Goal: Task Accomplishment & Management: Manage account settings

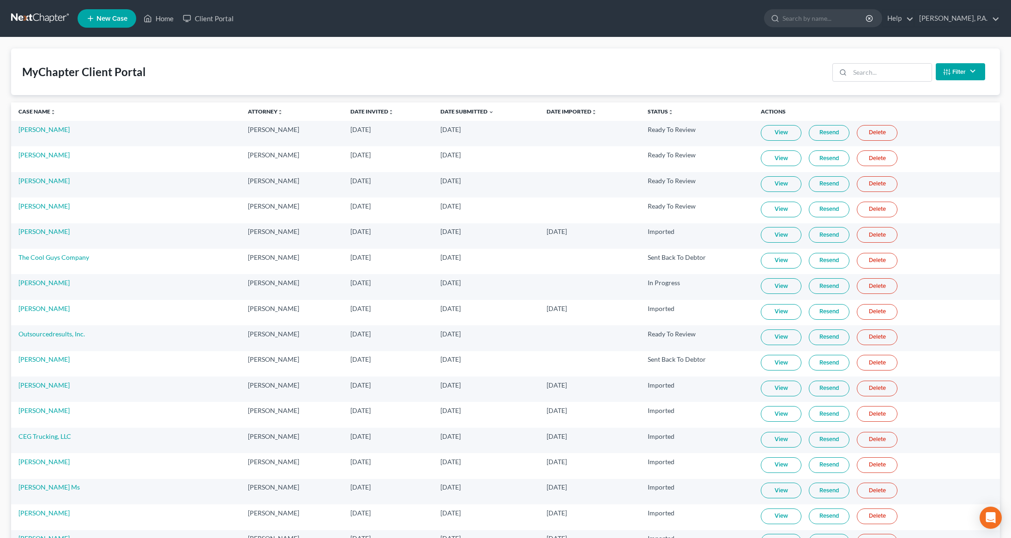
scroll to position [29, 0]
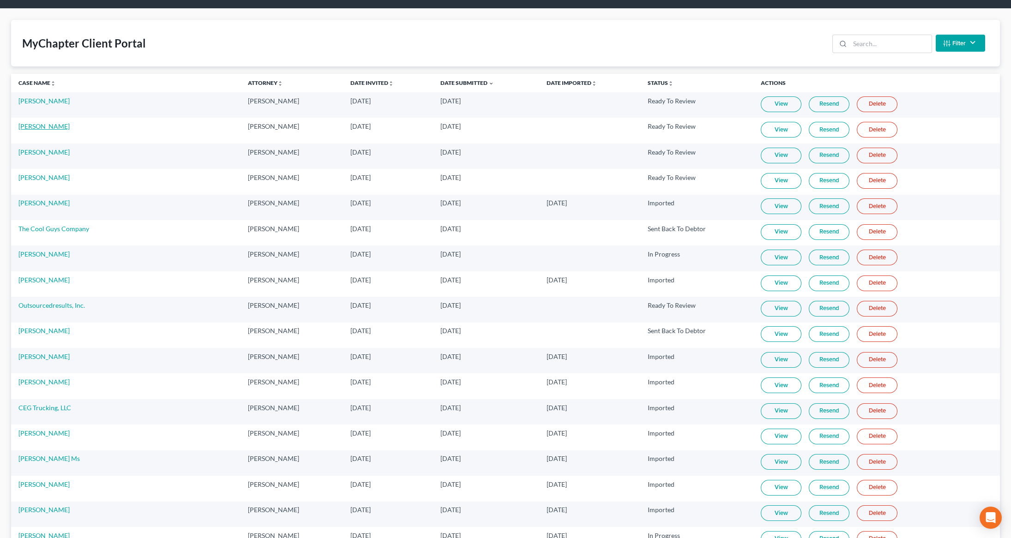
click at [52, 127] on link "[PERSON_NAME]" at bounding box center [43, 126] width 51 height 8
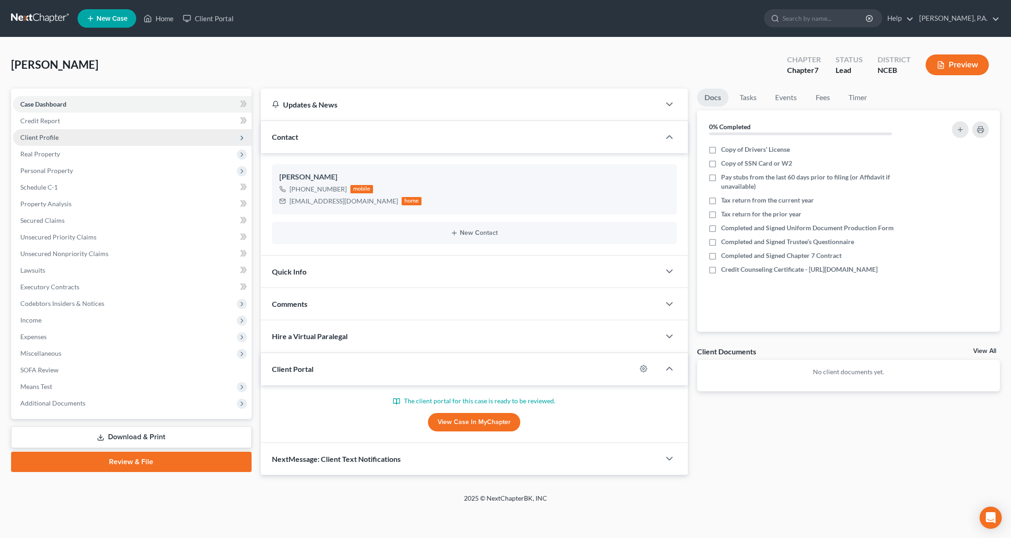
click at [54, 140] on span "Client Profile" at bounding box center [39, 137] width 38 height 8
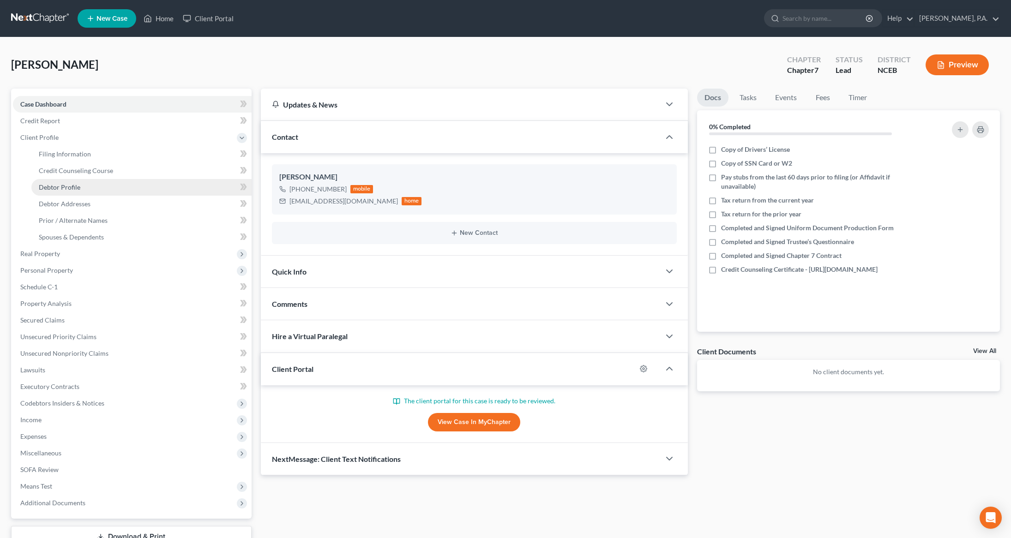
click at [48, 190] on span "Debtor Profile" at bounding box center [60, 187] width 42 height 8
select select "0"
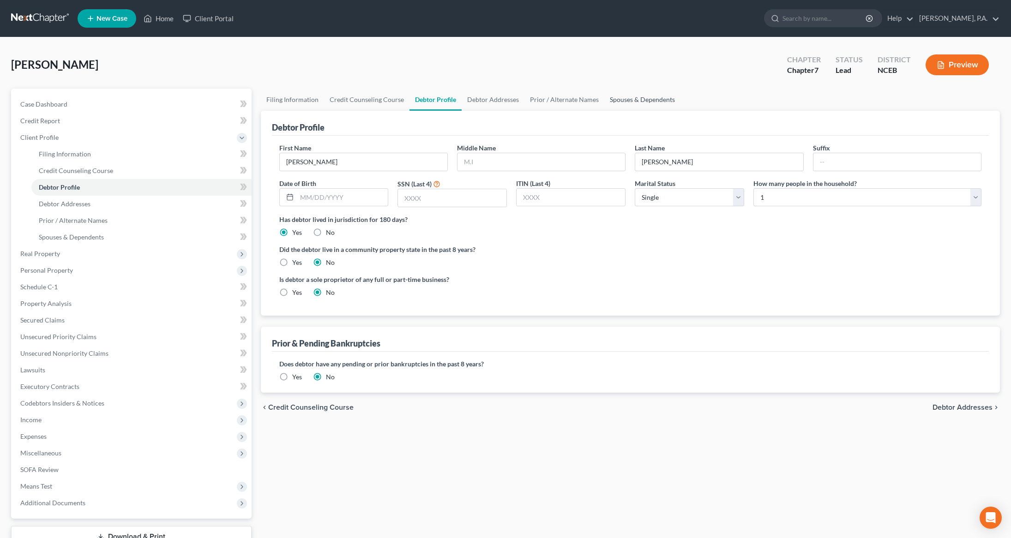
click at [624, 101] on link "Spouses & Dependents" at bounding box center [642, 100] width 76 height 22
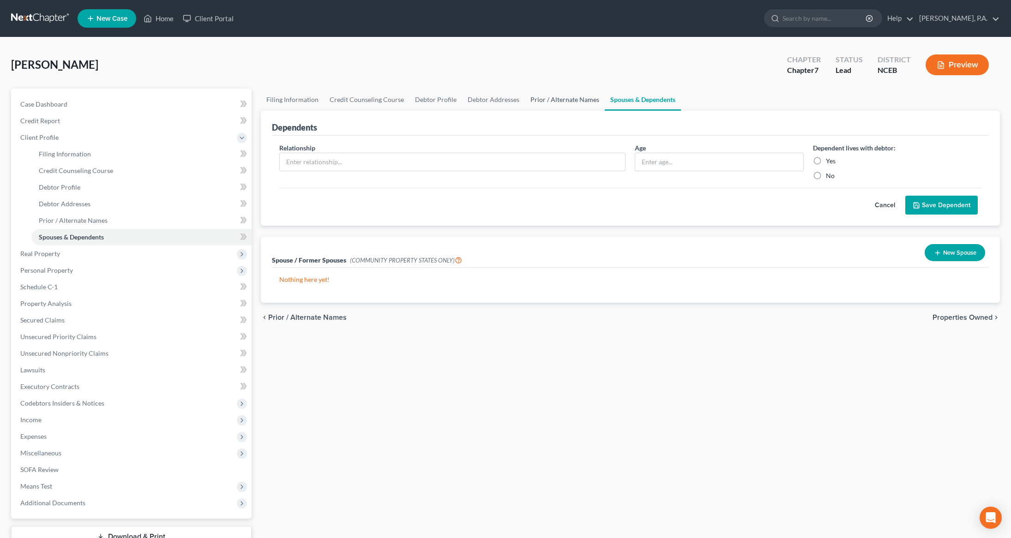
click at [560, 97] on link "Prior / Alternate Names" at bounding box center [565, 100] width 80 height 22
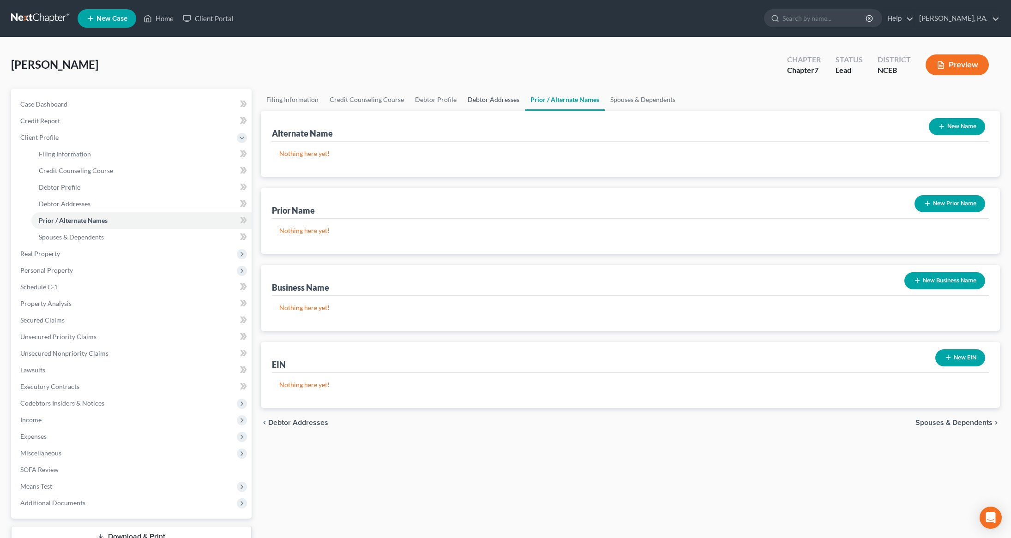
click at [477, 96] on link "Debtor Addresses" at bounding box center [493, 100] width 63 height 22
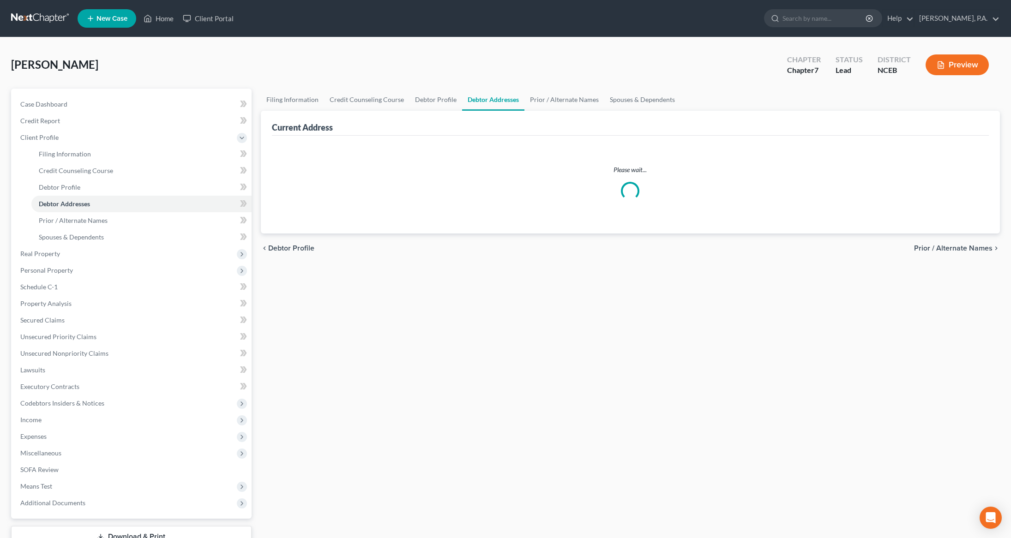
select select "0"
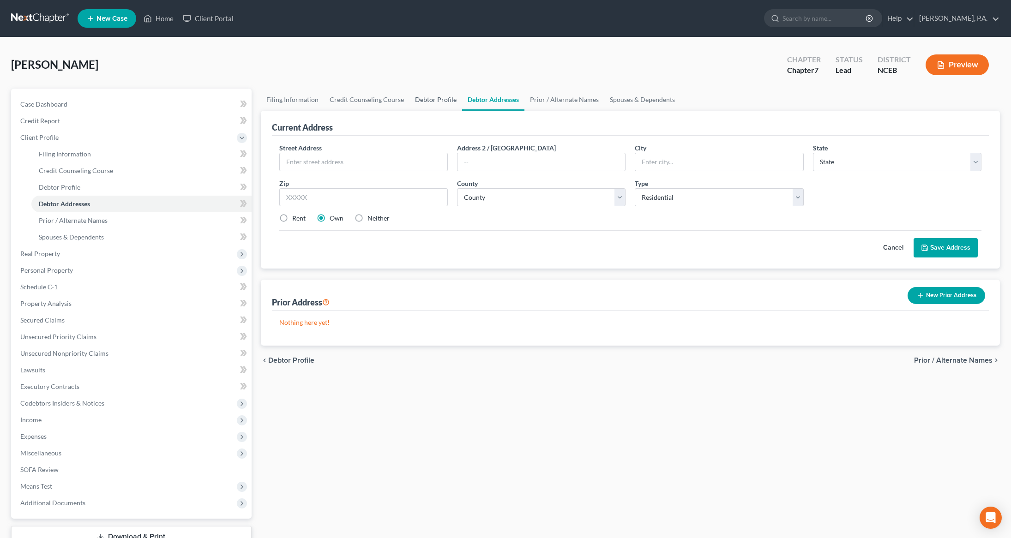
click at [438, 95] on link "Debtor Profile" at bounding box center [435, 100] width 53 height 22
select select "0"
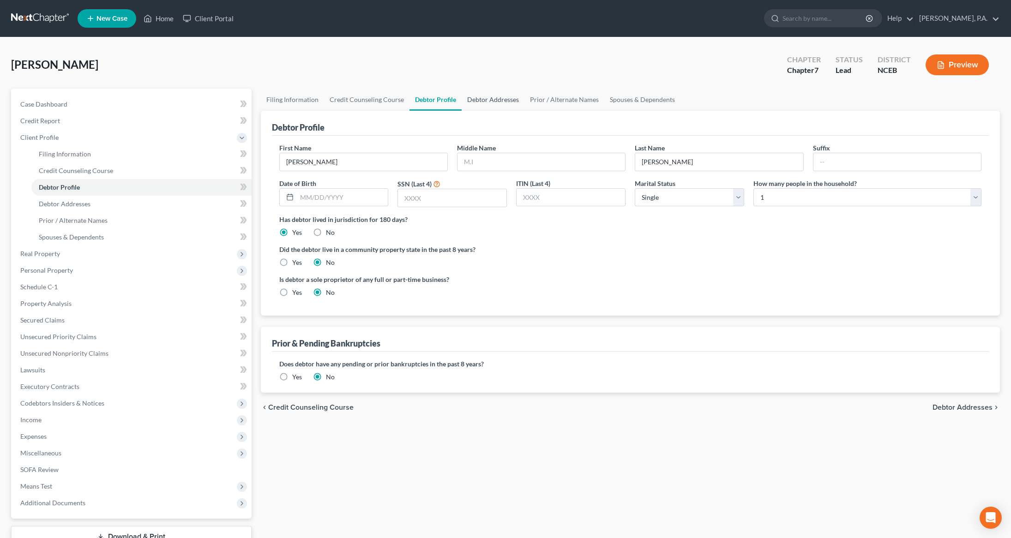
click at [489, 99] on link "Debtor Addresses" at bounding box center [492, 100] width 63 height 22
select select "0"
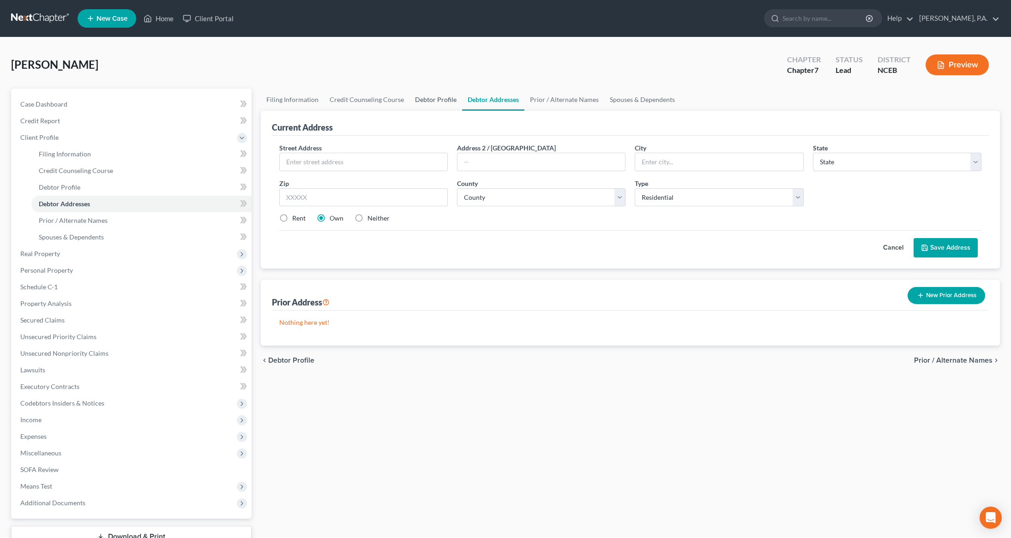
click at [435, 99] on link "Debtor Profile" at bounding box center [435, 100] width 53 height 22
select select "0"
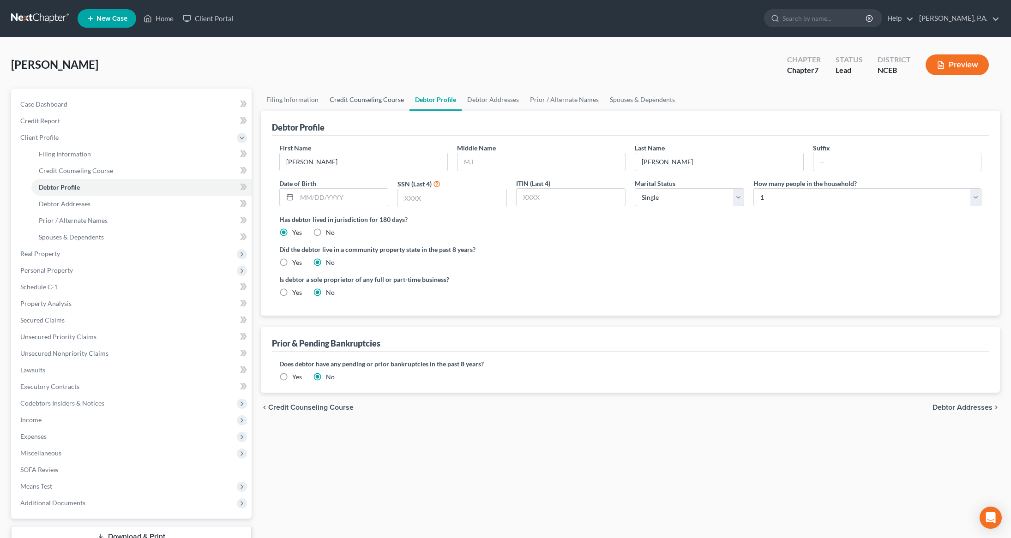
click at [374, 98] on link "Credit Counseling Course" at bounding box center [366, 100] width 85 height 22
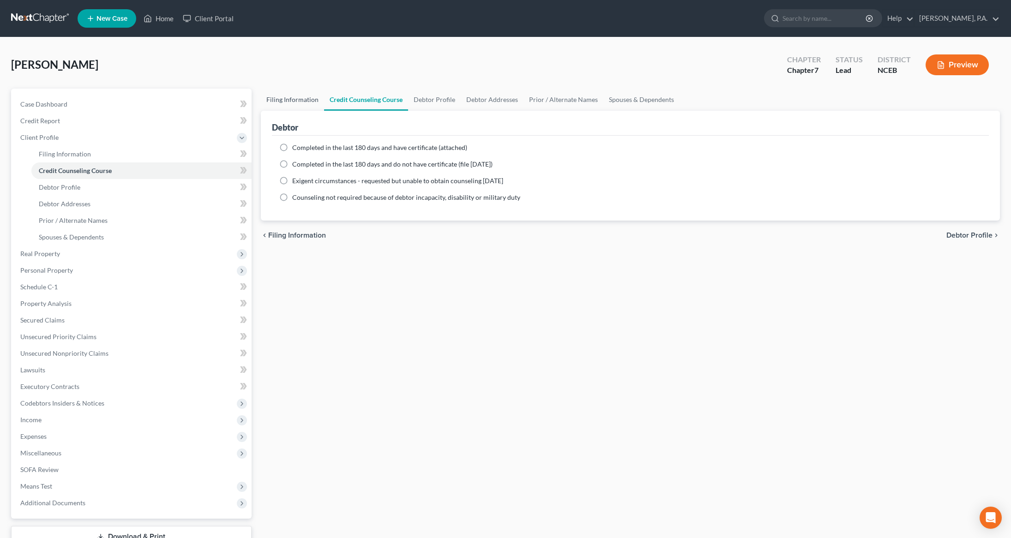
click at [294, 101] on link "Filing Information" at bounding box center [292, 100] width 63 height 22
select select "1"
select select "0"
select select "28"
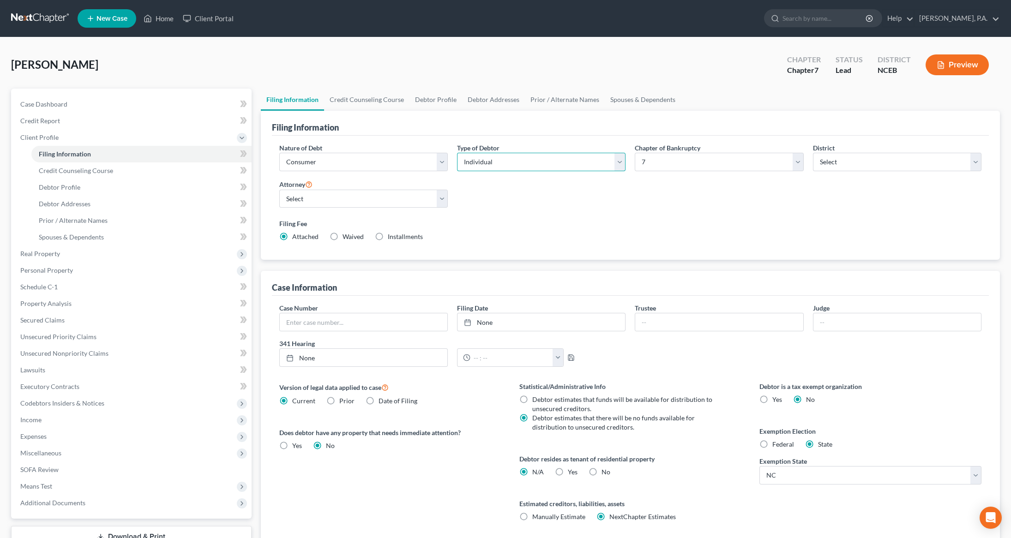
click at [618, 168] on select "Select Individual Joint" at bounding box center [541, 162] width 168 height 18
select select "1"
click at [457, 153] on select "Select Individual Joint" at bounding box center [541, 162] width 168 height 18
click at [437, 97] on link "Debtor Profile" at bounding box center [435, 100] width 53 height 22
select select "1"
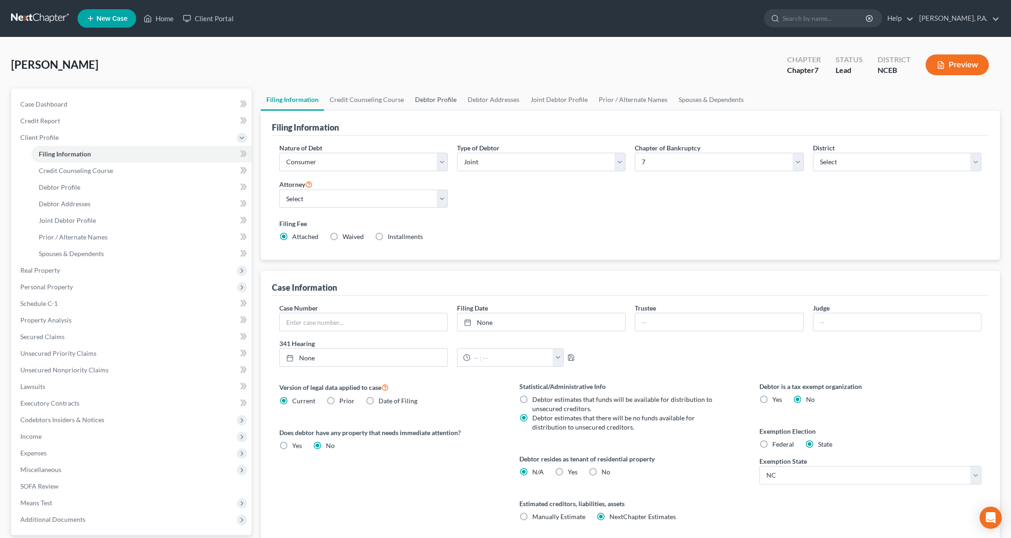
select select "0"
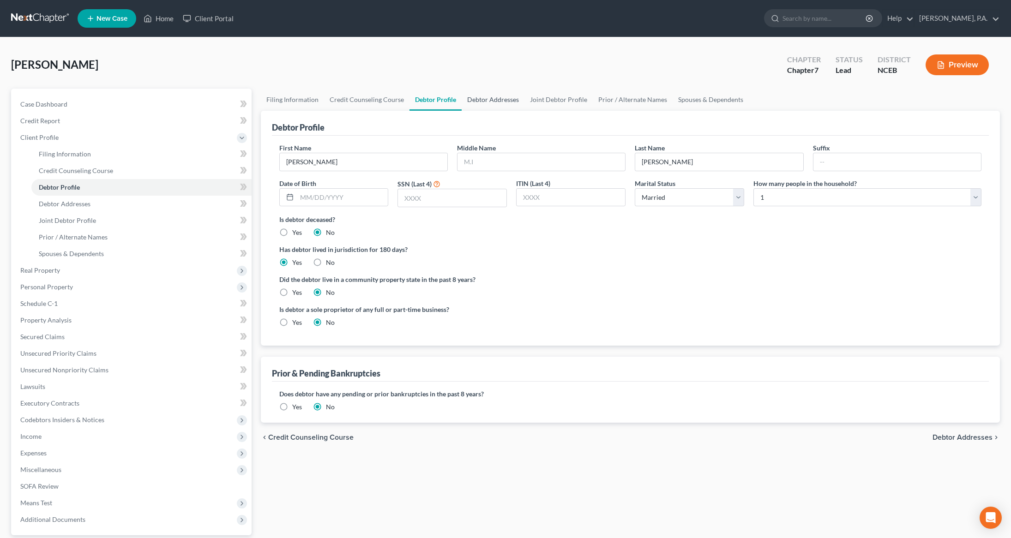
click at [492, 103] on link "Debtor Addresses" at bounding box center [492, 100] width 63 height 22
select select "0"
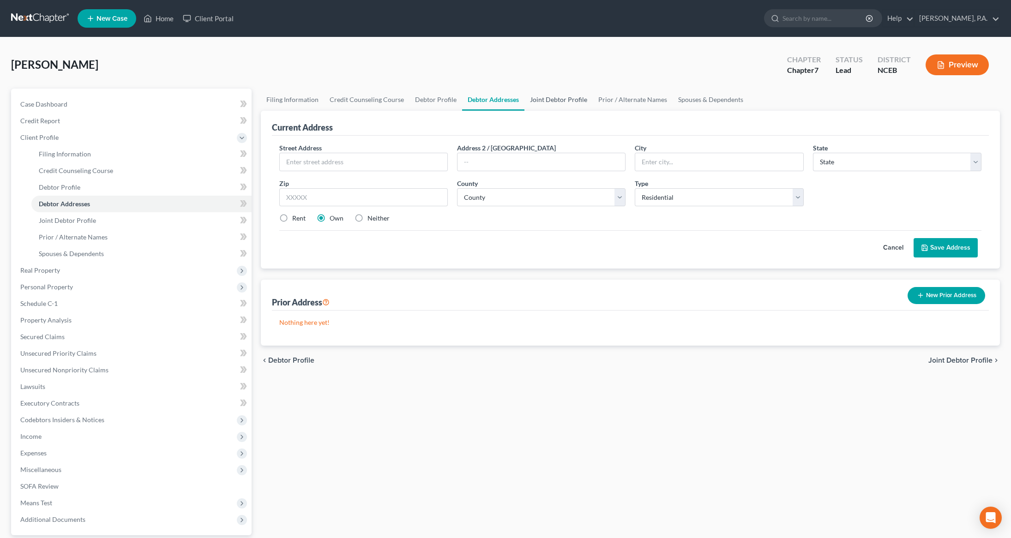
click at [551, 104] on link "Joint Debtor Profile" at bounding box center [558, 100] width 68 height 22
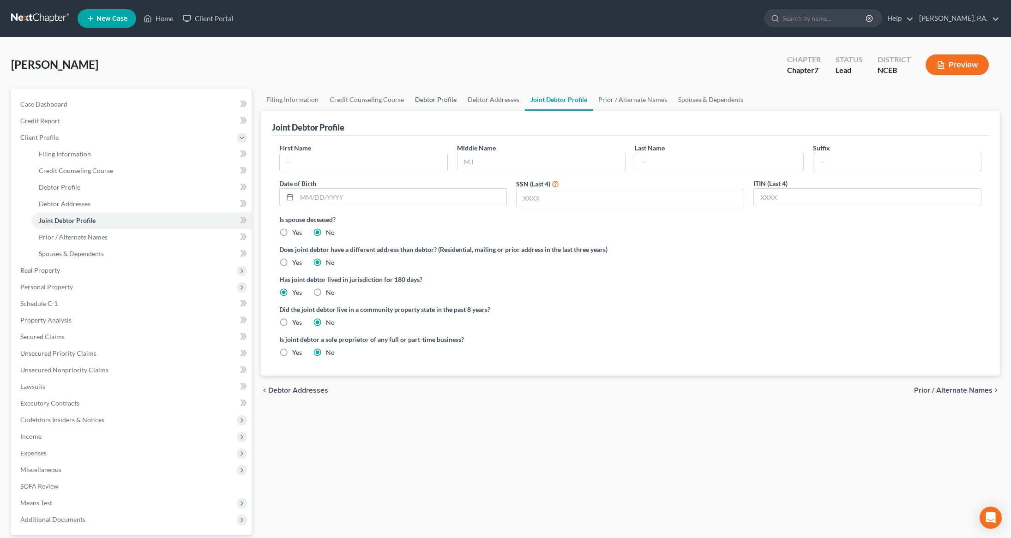
click at [433, 99] on link "Debtor Profile" at bounding box center [435, 100] width 53 height 22
select select "1"
select select "0"
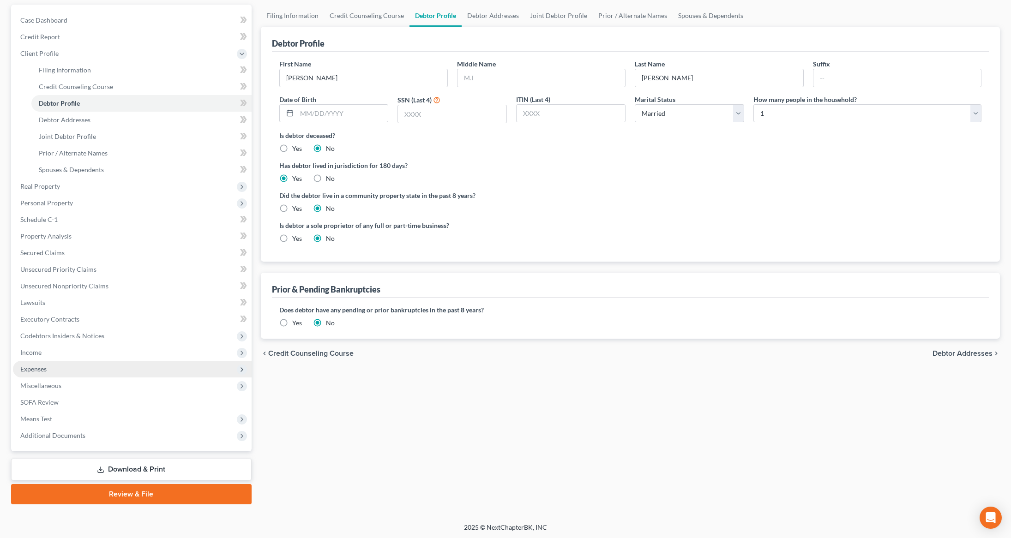
scroll to position [84, 0]
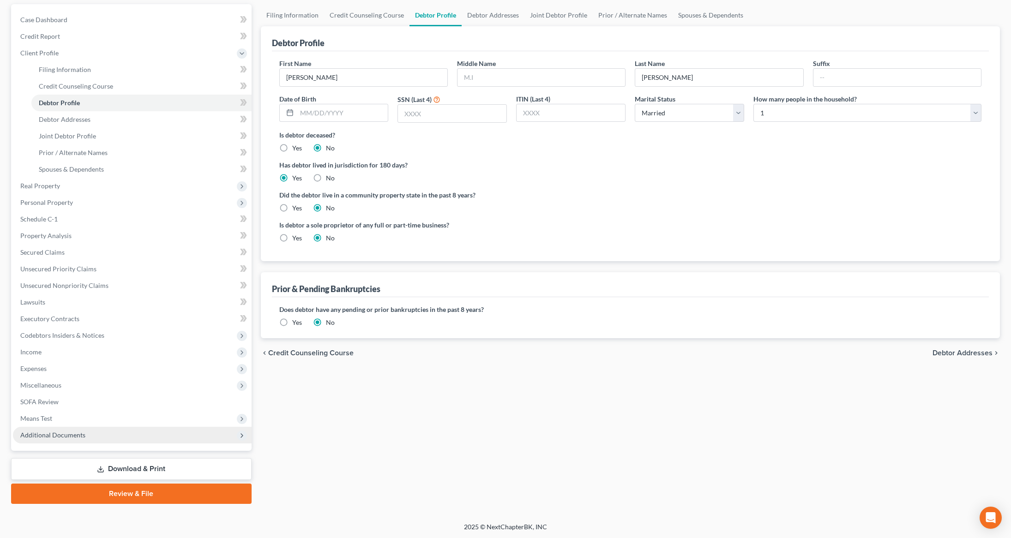
click at [64, 435] on span "Additional Documents" at bounding box center [52, 435] width 65 height 8
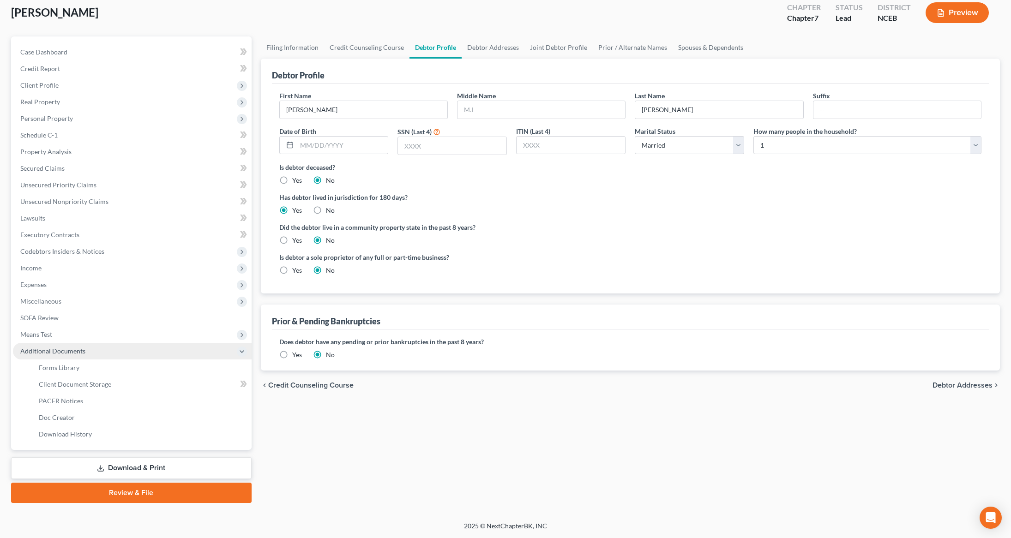
scroll to position [52, 0]
click at [73, 386] on span "Client Document Storage" at bounding box center [75, 385] width 72 height 8
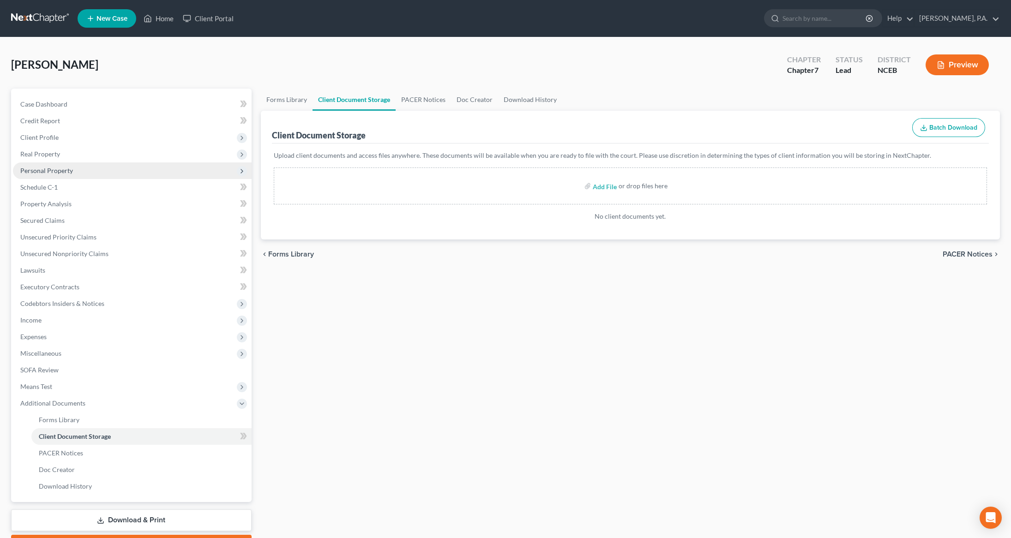
click at [69, 167] on span "Personal Property" at bounding box center [46, 171] width 53 height 8
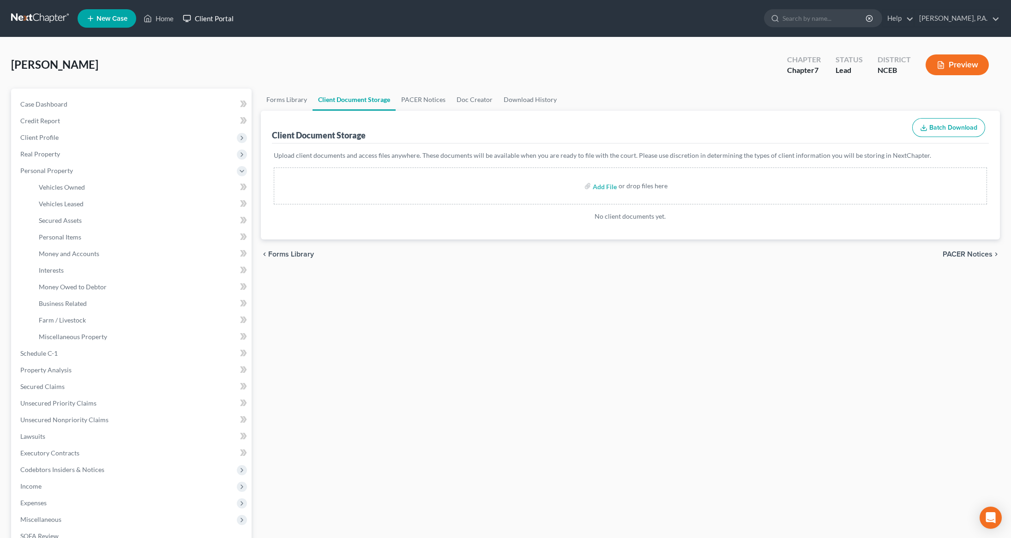
click at [219, 18] on link "Client Portal" at bounding box center [208, 18] width 60 height 17
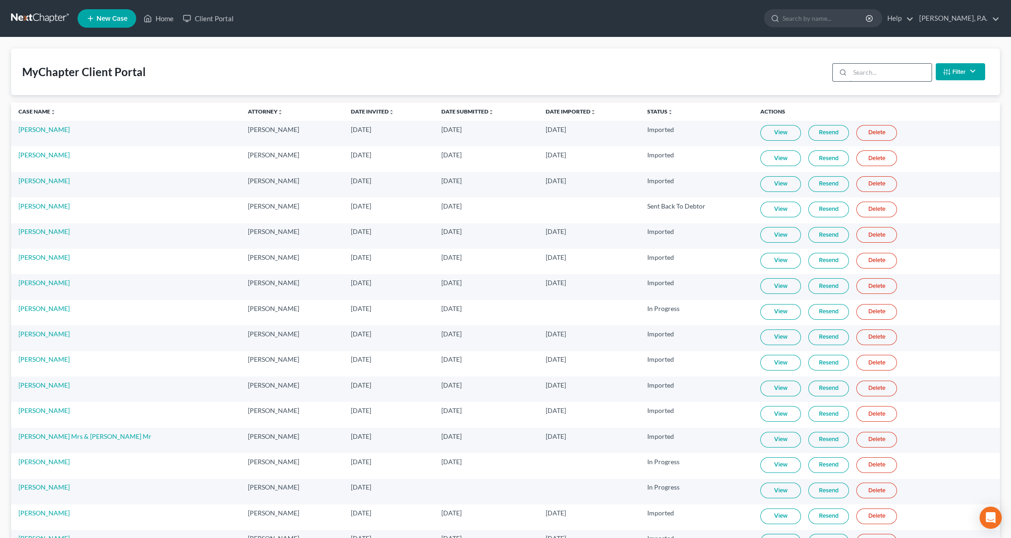
click at [888, 72] on input "search" at bounding box center [891, 73] width 82 height 18
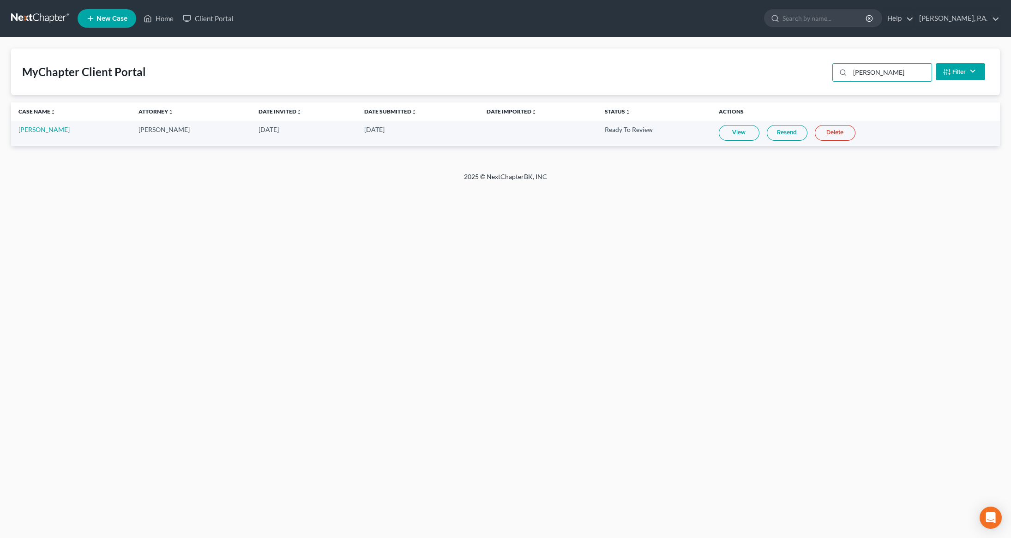
type input "[PERSON_NAME]"
click at [732, 137] on link "View" at bounding box center [739, 133] width 41 height 16
click at [47, 130] on link "[PERSON_NAME]" at bounding box center [43, 130] width 51 height 8
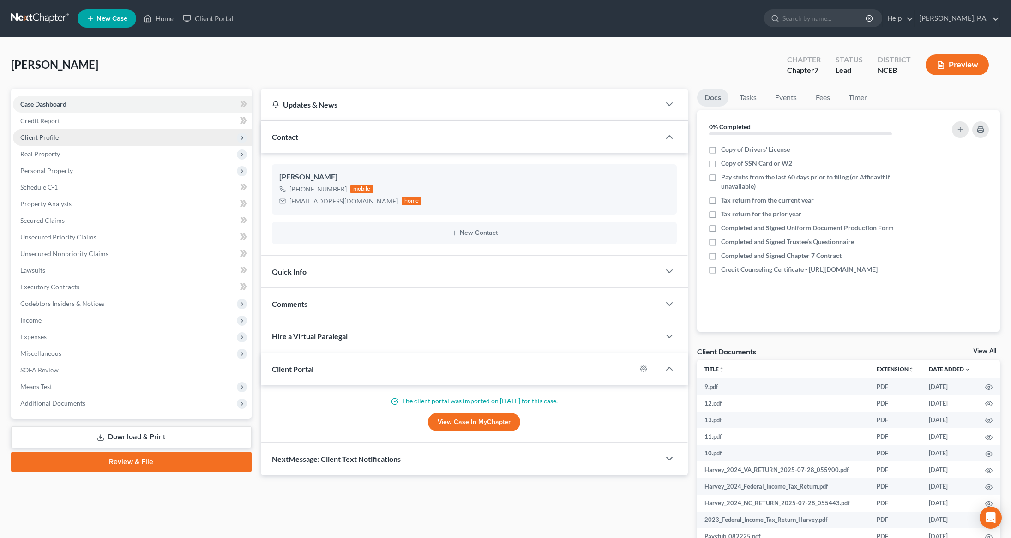
click at [45, 138] on span "Client Profile" at bounding box center [39, 137] width 38 height 8
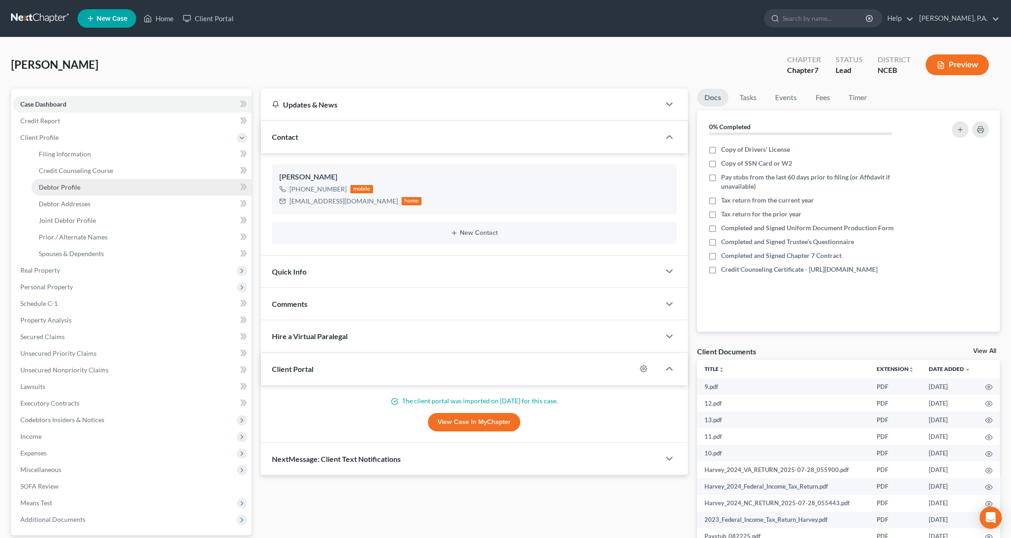
click at [54, 192] on link "Debtor Profile" at bounding box center [141, 187] width 220 height 17
select select "1"
select select "0"
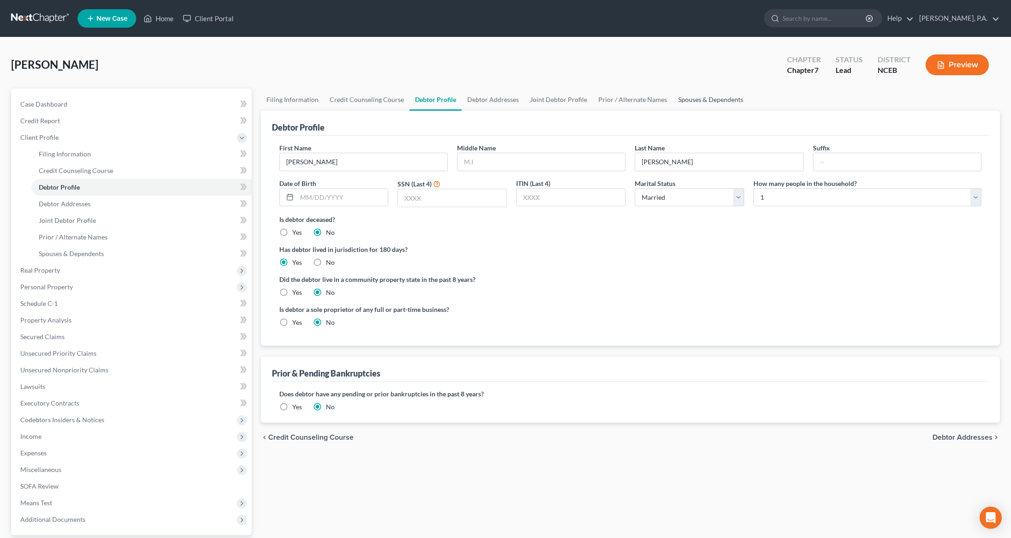
click at [692, 96] on link "Spouses & Dependents" at bounding box center [710, 100] width 76 height 22
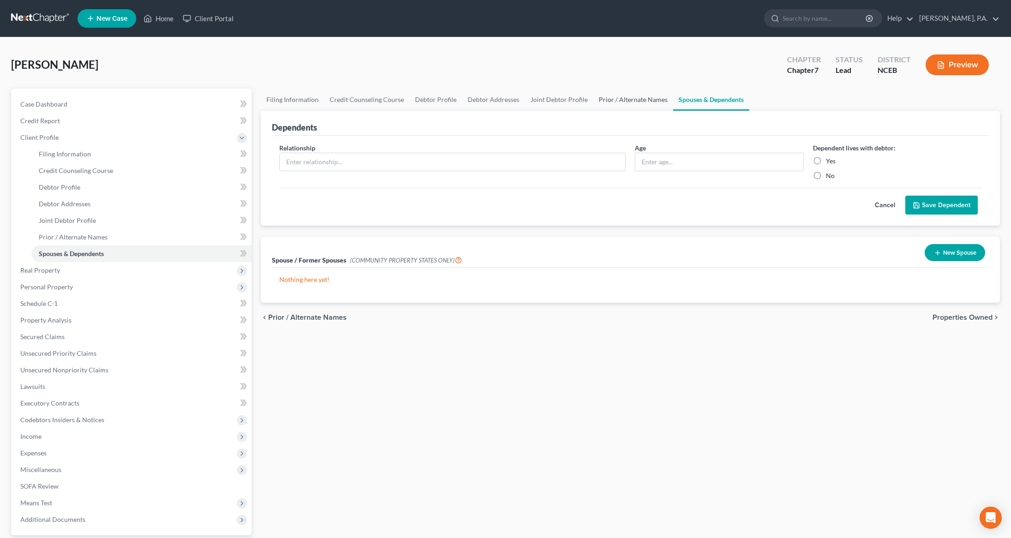
click at [635, 99] on link "Prior / Alternate Names" at bounding box center [633, 100] width 80 height 22
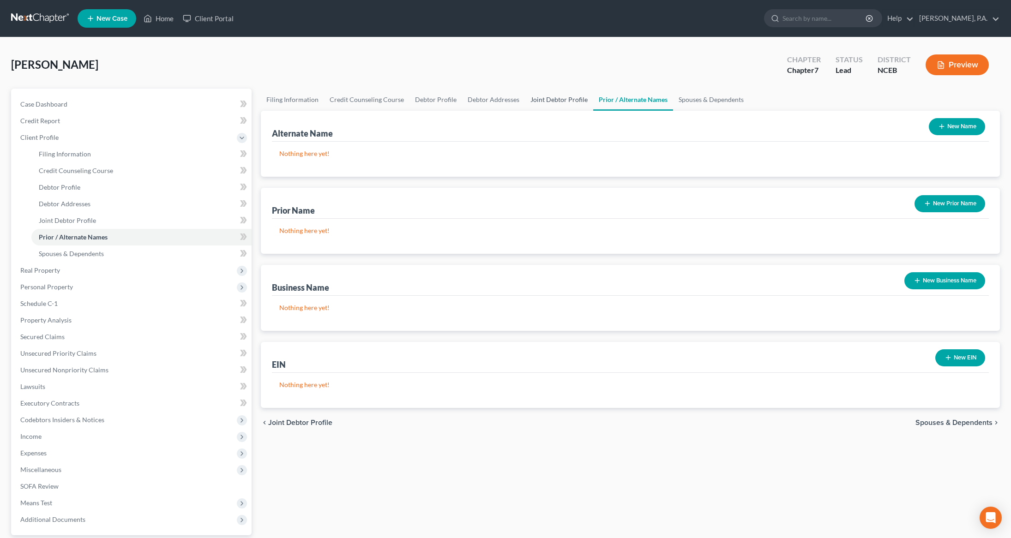
click at [565, 103] on link "Joint Debtor Profile" at bounding box center [559, 100] width 68 height 22
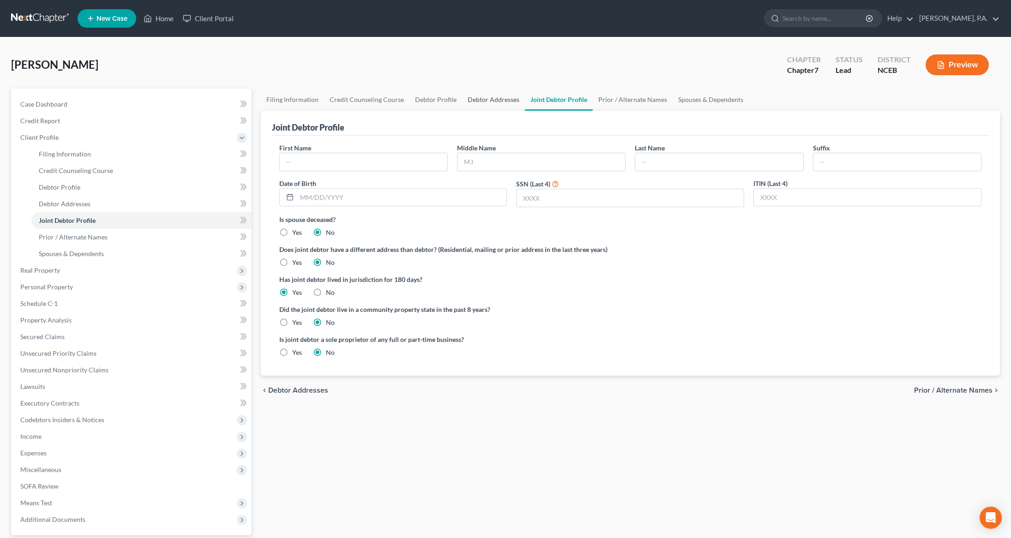
click at [489, 97] on link "Debtor Addresses" at bounding box center [493, 100] width 63 height 22
select select "0"
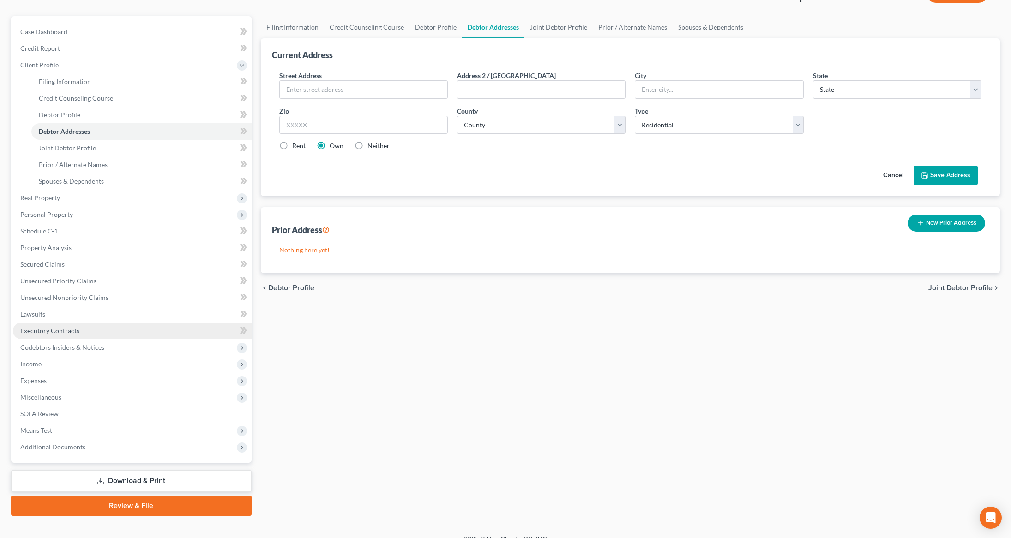
scroll to position [84, 0]
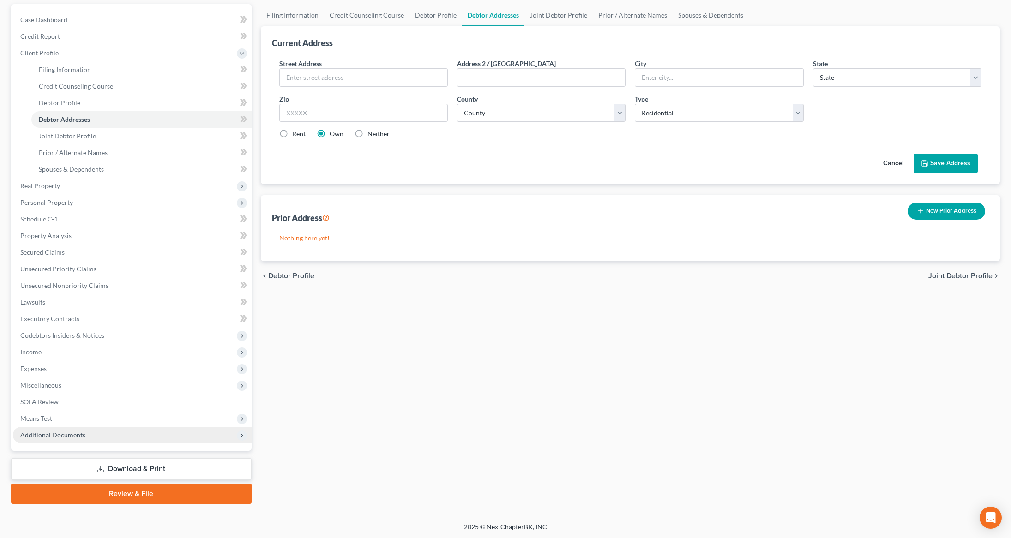
click at [69, 441] on span "Additional Documents" at bounding box center [132, 435] width 239 height 17
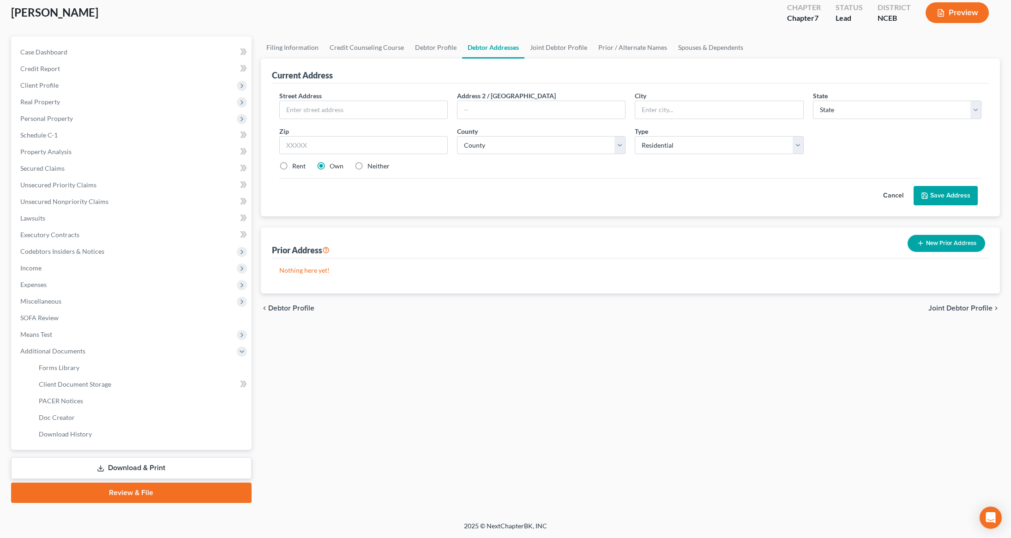
scroll to position [52, 0]
click at [89, 387] on span "Client Document Storage" at bounding box center [75, 385] width 72 height 8
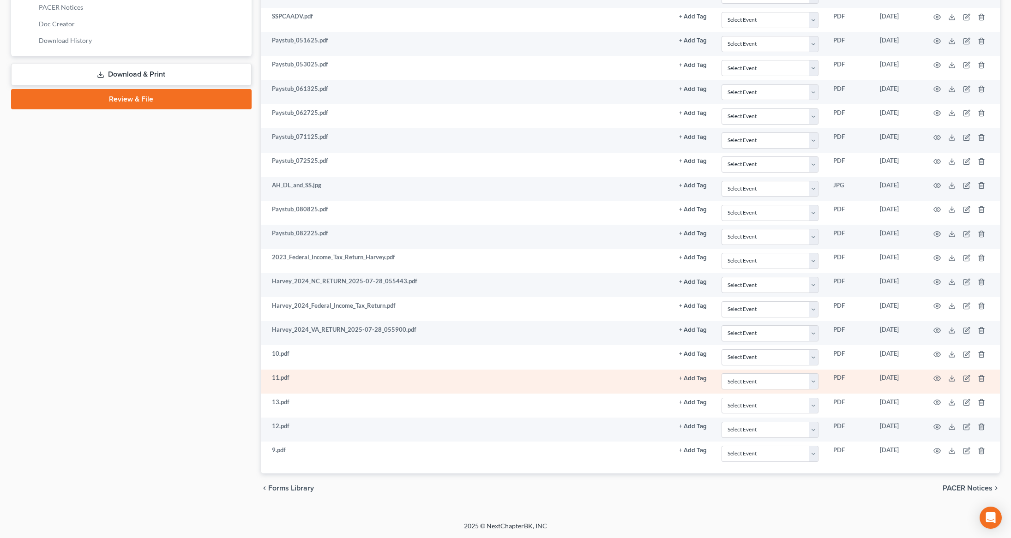
scroll to position [453, 0]
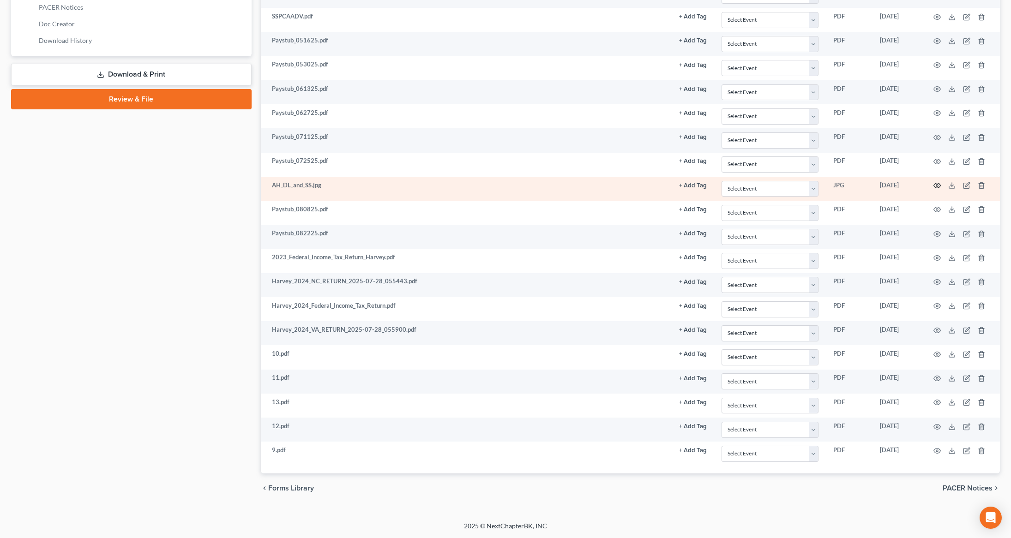
click at [935, 184] on icon "button" at bounding box center [936, 185] width 7 height 7
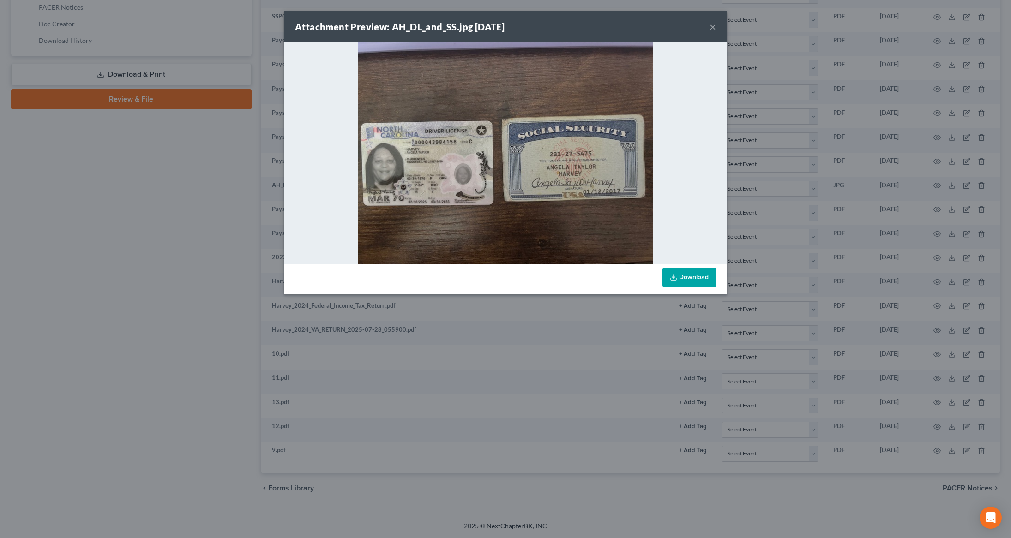
click at [455, 29] on strong "Attachment Preview: AH_DL_and_SS.jpg [DATE]" at bounding box center [400, 26] width 210 height 11
click at [711, 30] on button "×" at bounding box center [712, 26] width 6 height 11
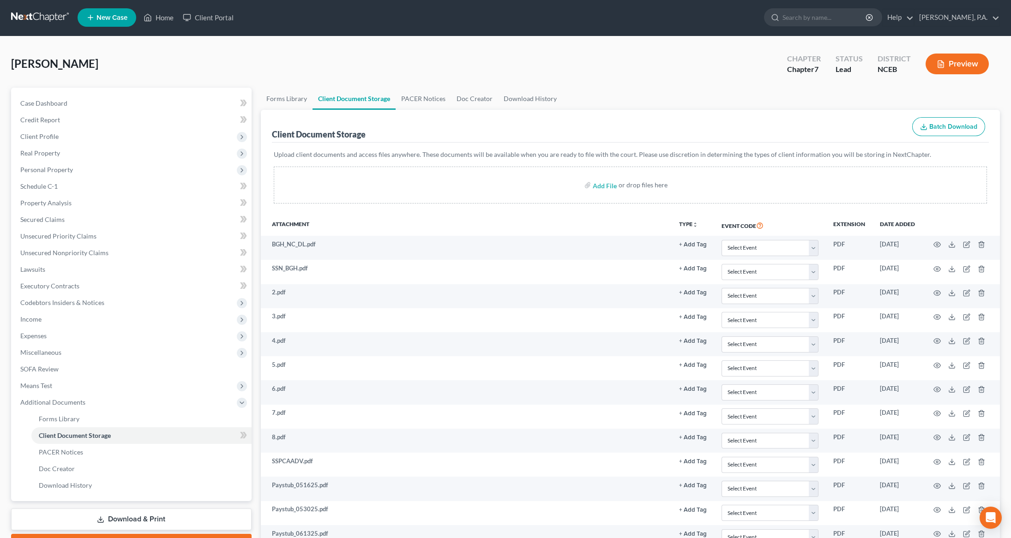
scroll to position [0, 0]
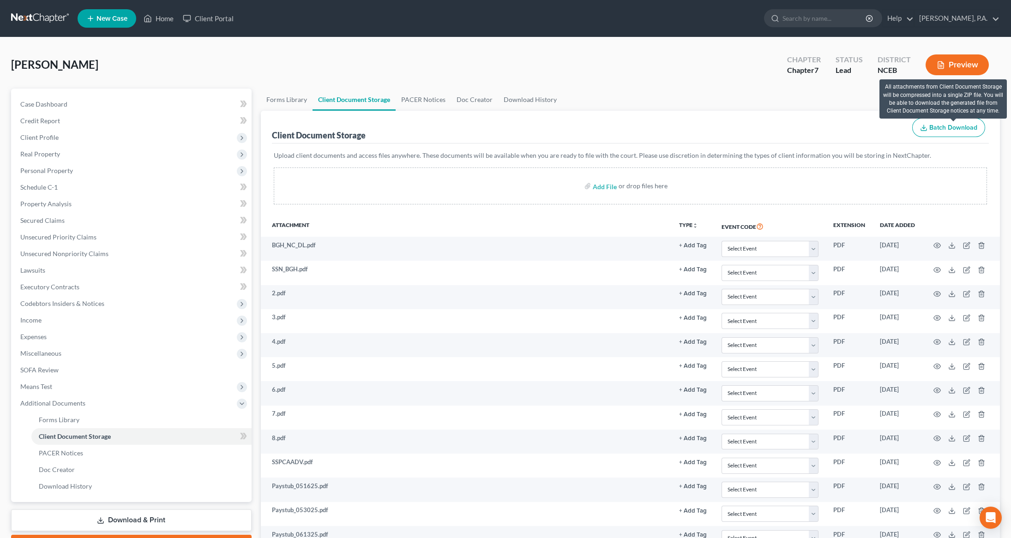
click at [955, 129] on span "Batch Download" at bounding box center [953, 128] width 48 height 8
click at [944, 129] on span "Batch Download" at bounding box center [953, 128] width 48 height 8
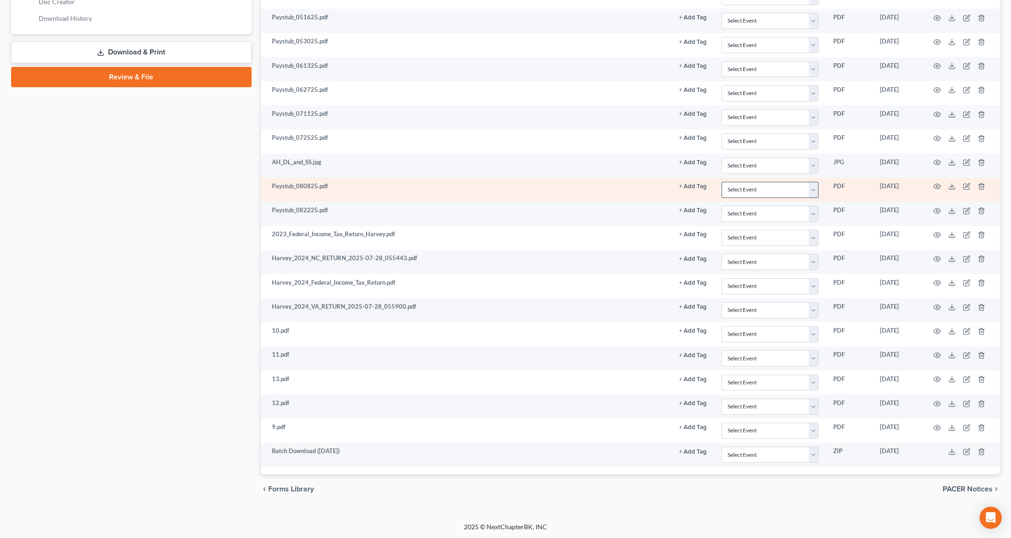
scroll to position [476, 0]
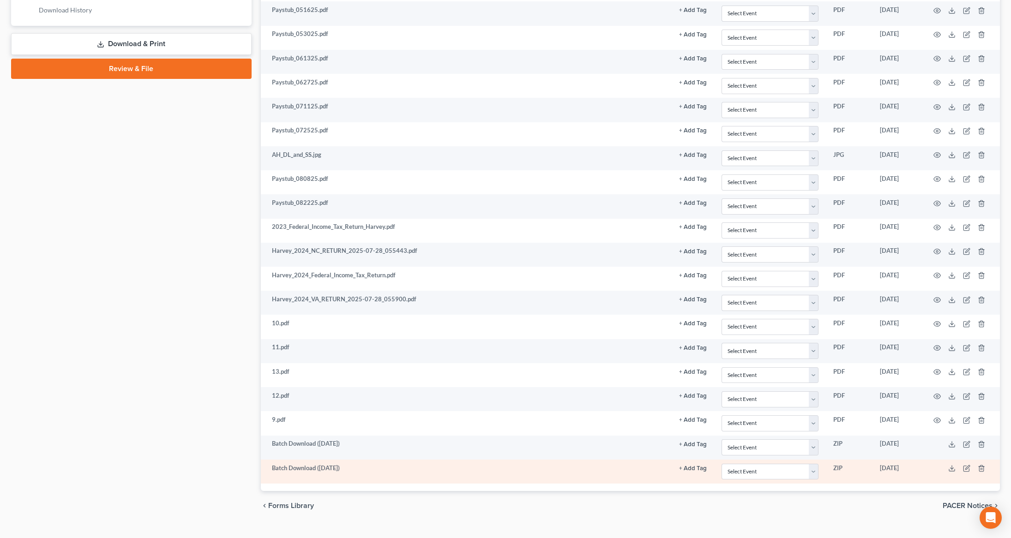
click at [985, 480] on td at bounding box center [961, 472] width 78 height 24
click at [980, 472] on icon "button" at bounding box center [980, 468] width 7 height 7
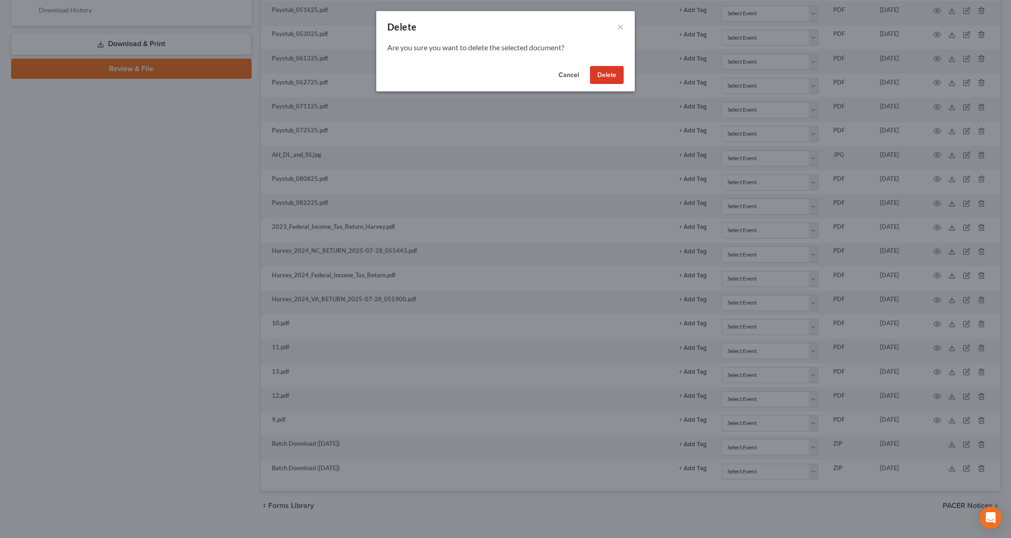
click at [607, 76] on button "Delete" at bounding box center [607, 75] width 34 height 18
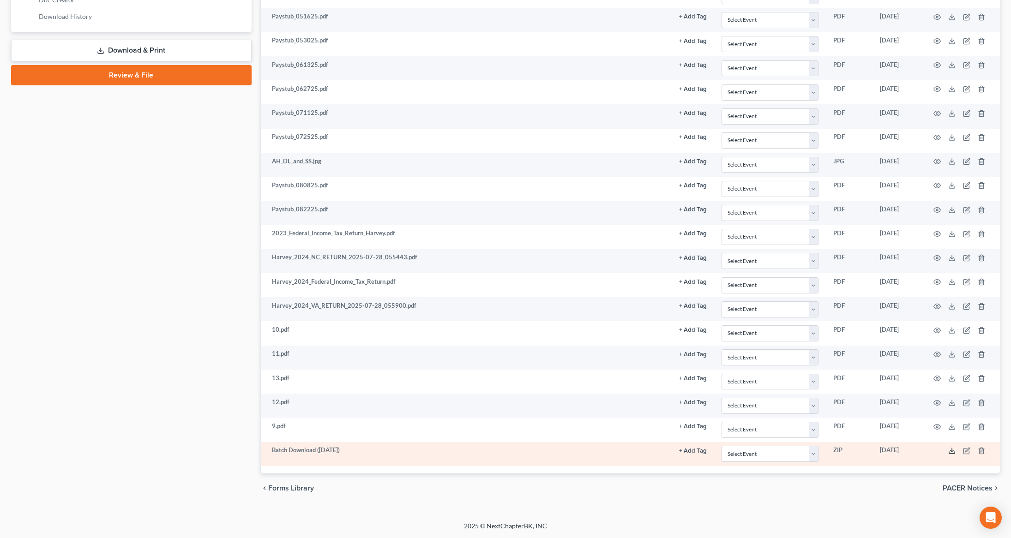
click at [950, 454] on icon at bounding box center [952, 453] width 6 height 2
